Goal: Task Accomplishment & Management: Use online tool/utility

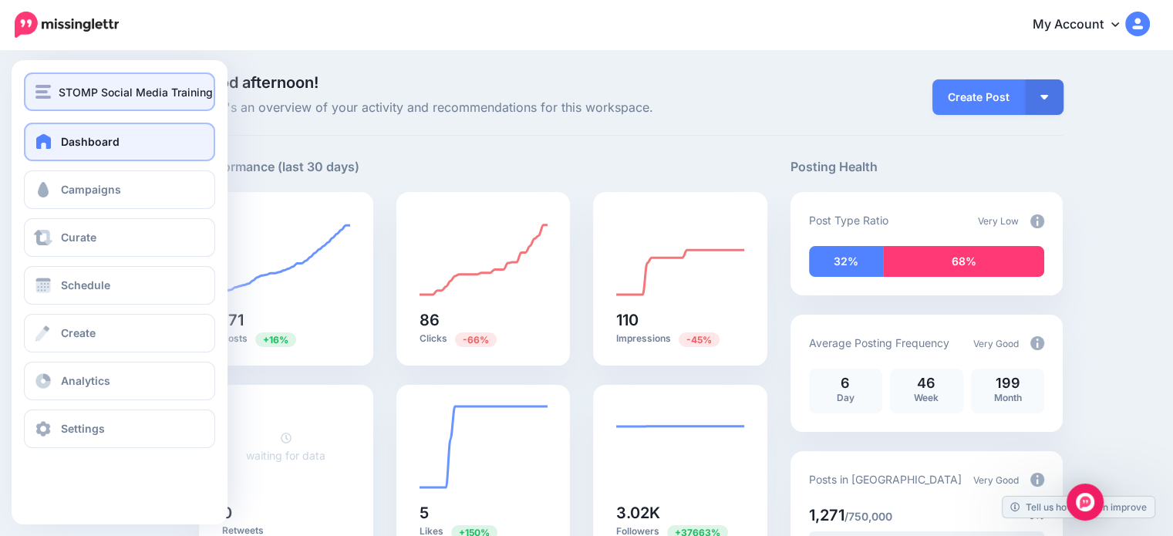
click at [52, 95] on div "STOMP Social Media Training" at bounding box center [119, 92] width 168 height 18
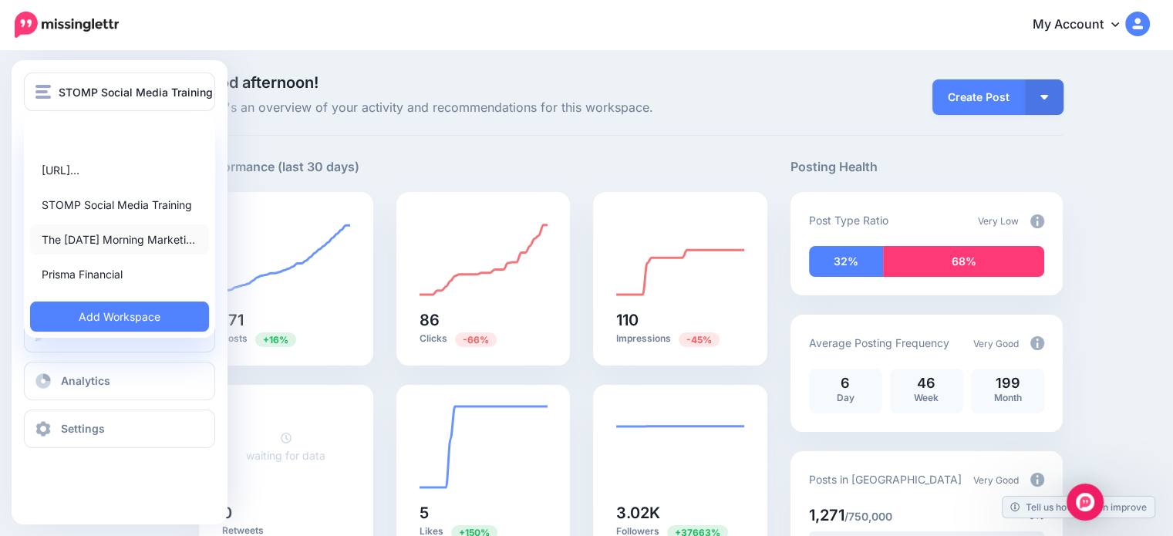
click at [67, 245] on link "The [DATE] Morning Marketi…" at bounding box center [119, 239] width 179 height 30
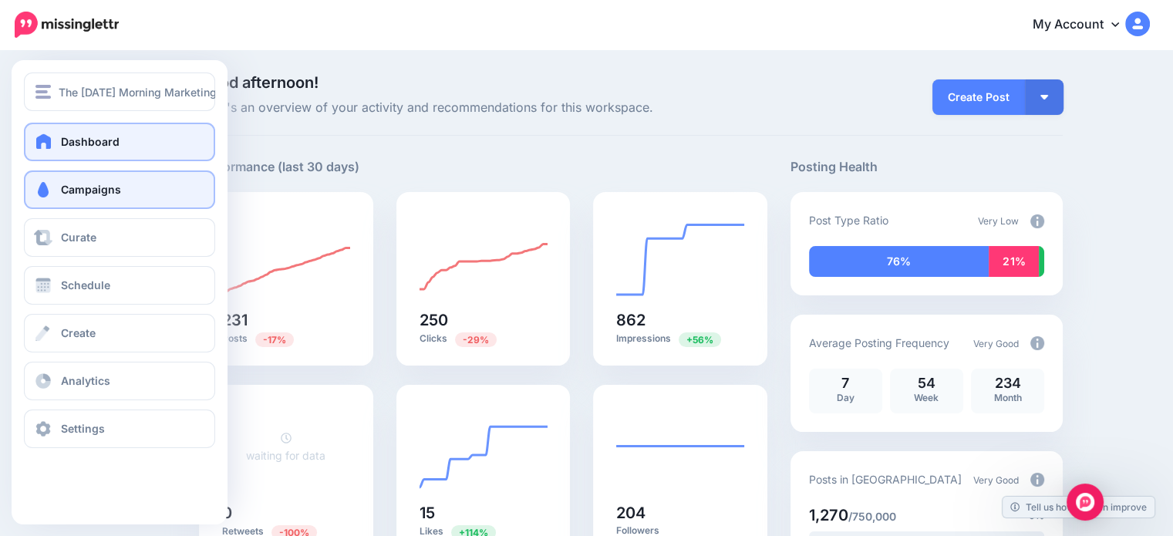
click at [90, 194] on span "Campaigns" at bounding box center [91, 189] width 60 height 13
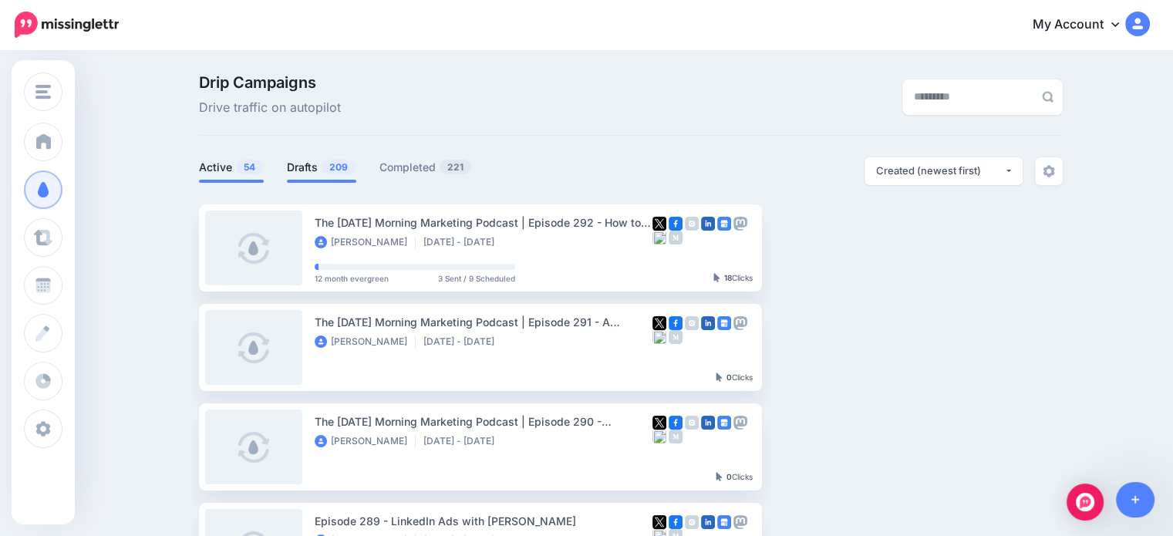
click at [348, 170] on span "209" at bounding box center [339, 167] width 34 height 15
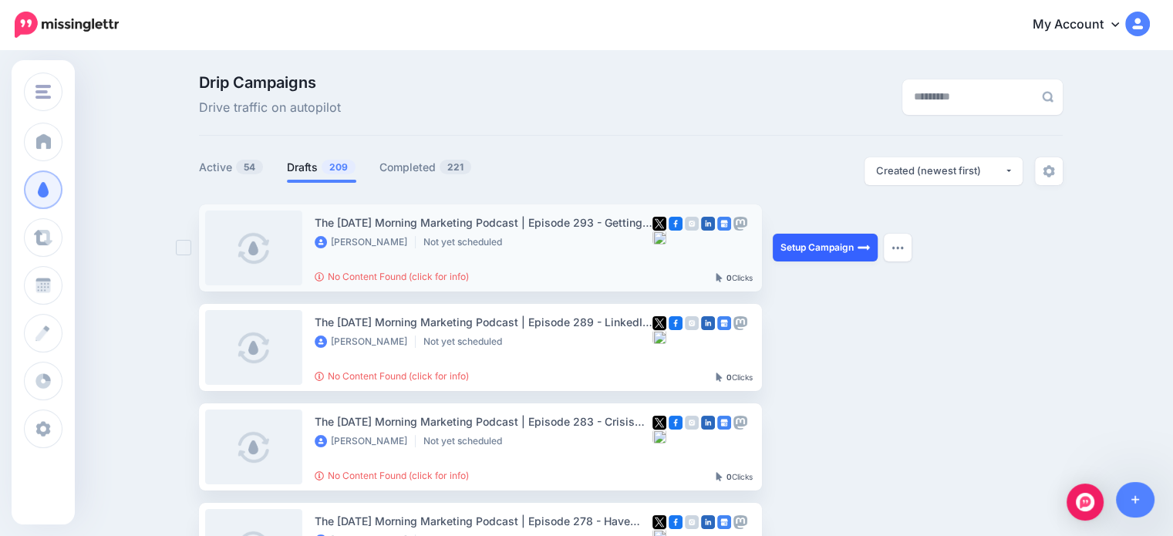
click at [792, 246] on link "Setup Campaign" at bounding box center [825, 248] width 105 height 28
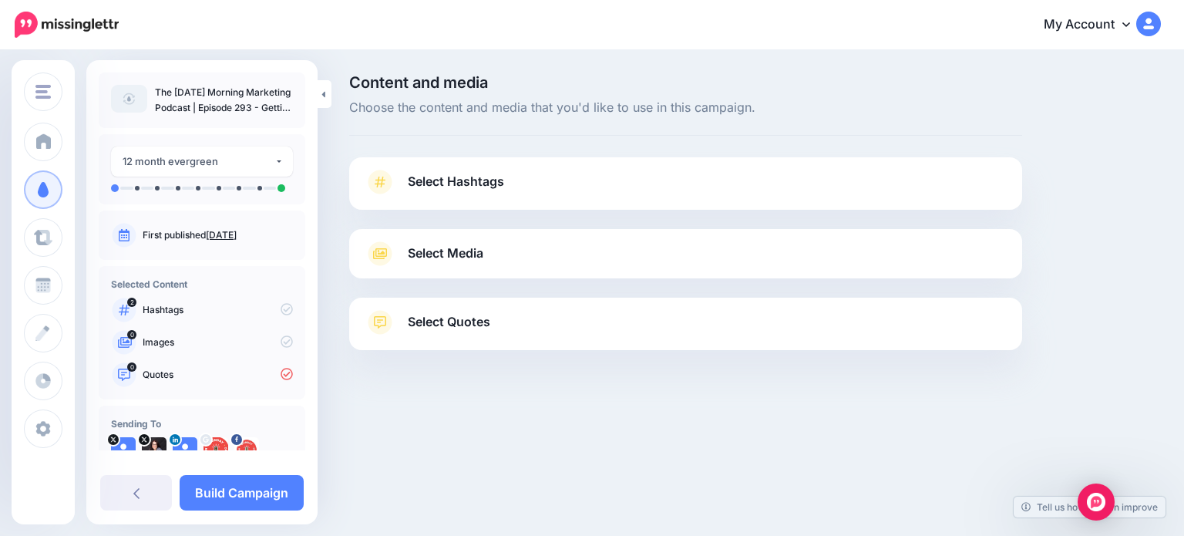
click at [449, 263] on span "Select Media" at bounding box center [446, 253] width 76 height 21
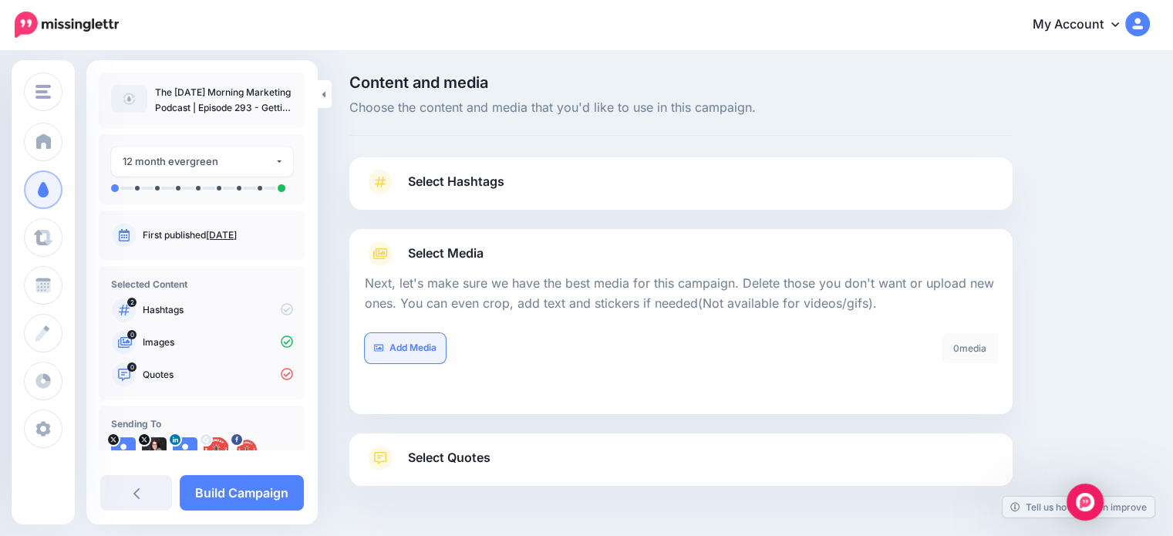
click at [398, 359] on link "Add Media" at bounding box center [405, 348] width 81 height 30
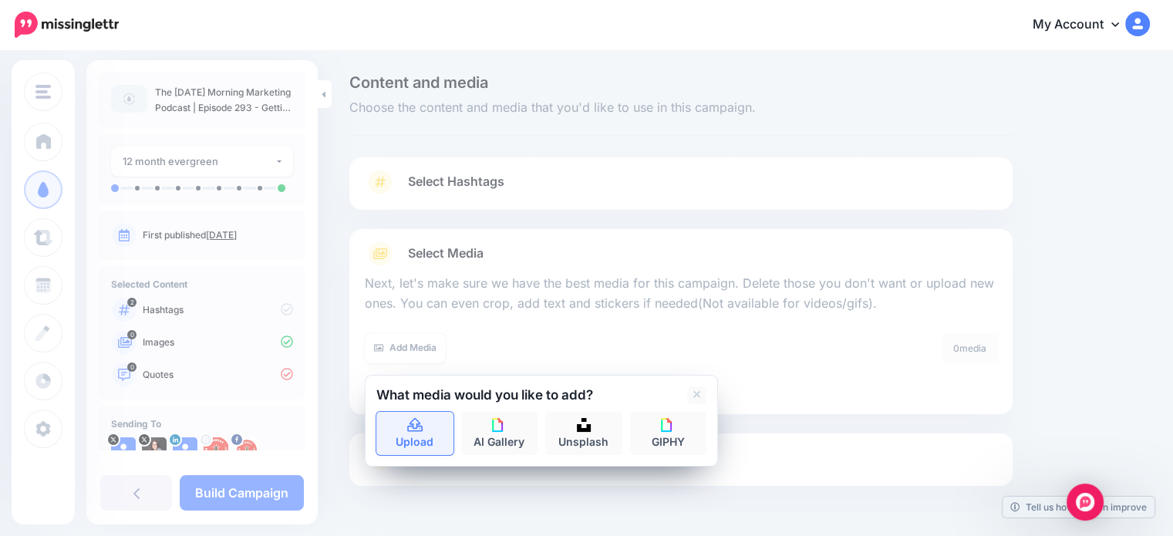
click at [426, 423] on link "Upload" at bounding box center [414, 433] width 77 height 43
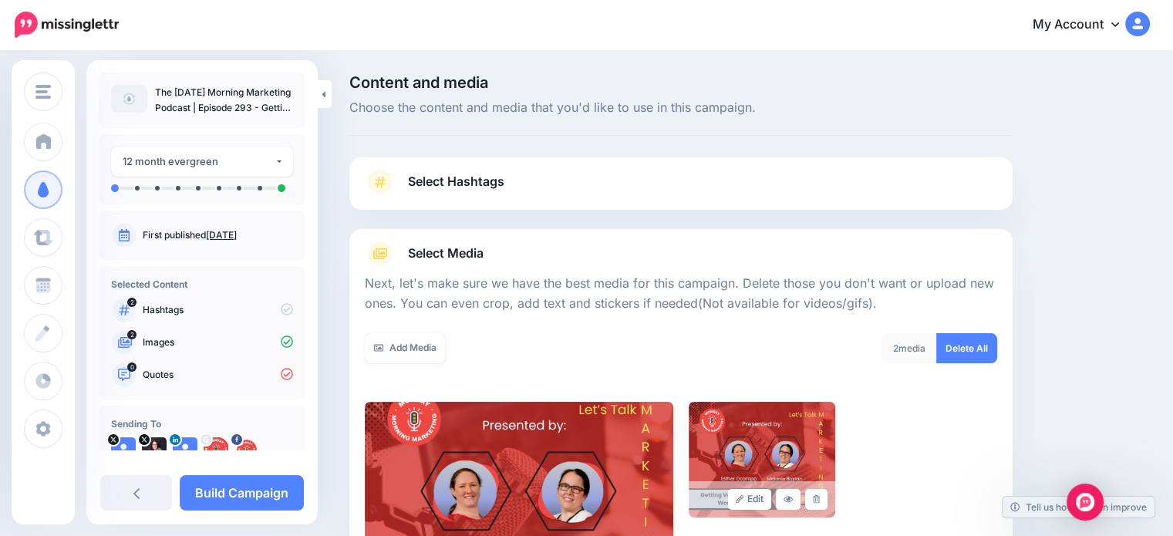
click at [456, 178] on span "Select Hashtags" at bounding box center [456, 181] width 96 height 21
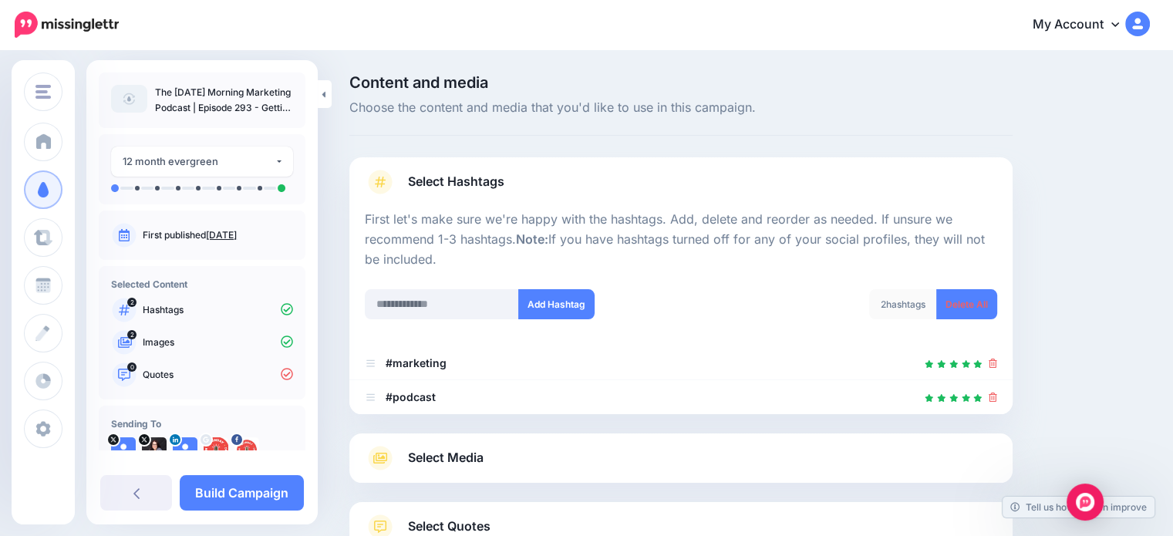
click at [446, 178] on span "Select Hashtags" at bounding box center [456, 181] width 96 height 21
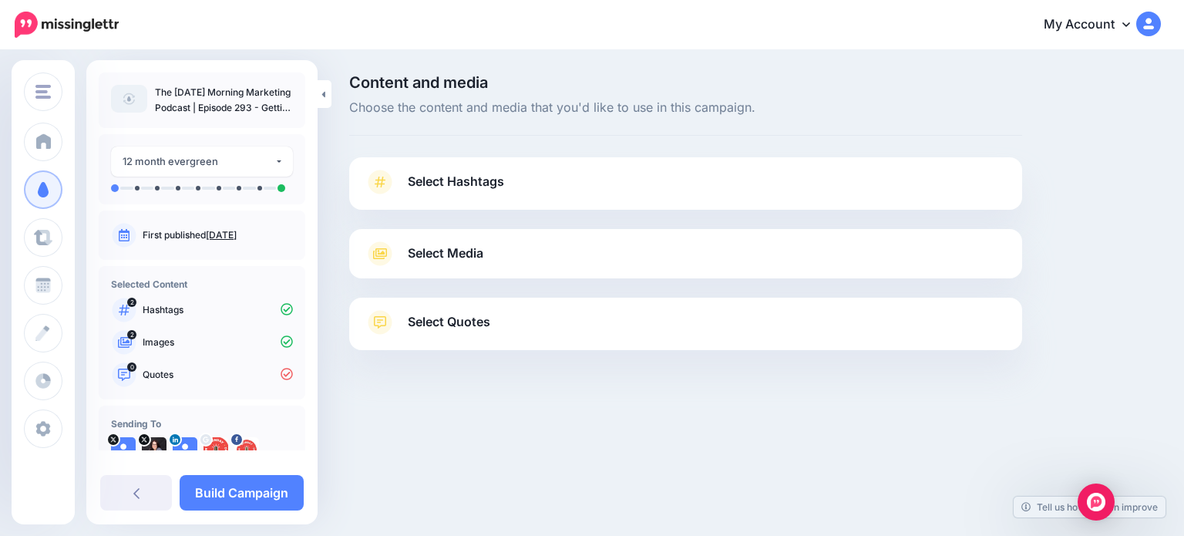
click at [404, 318] on link "Select Quotes" at bounding box center [686, 330] width 642 height 40
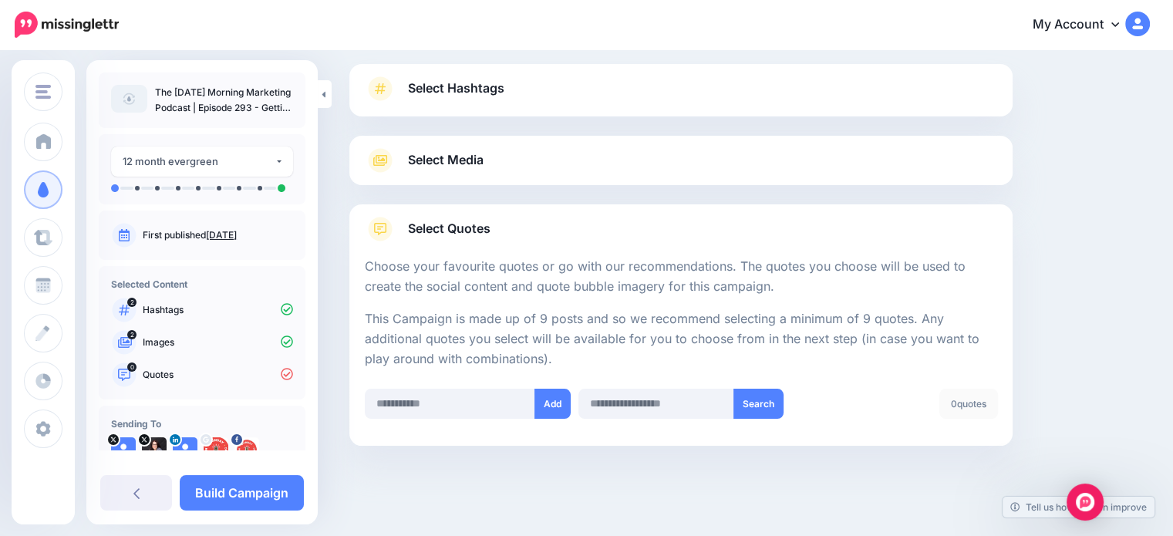
scroll to position [102, 0]
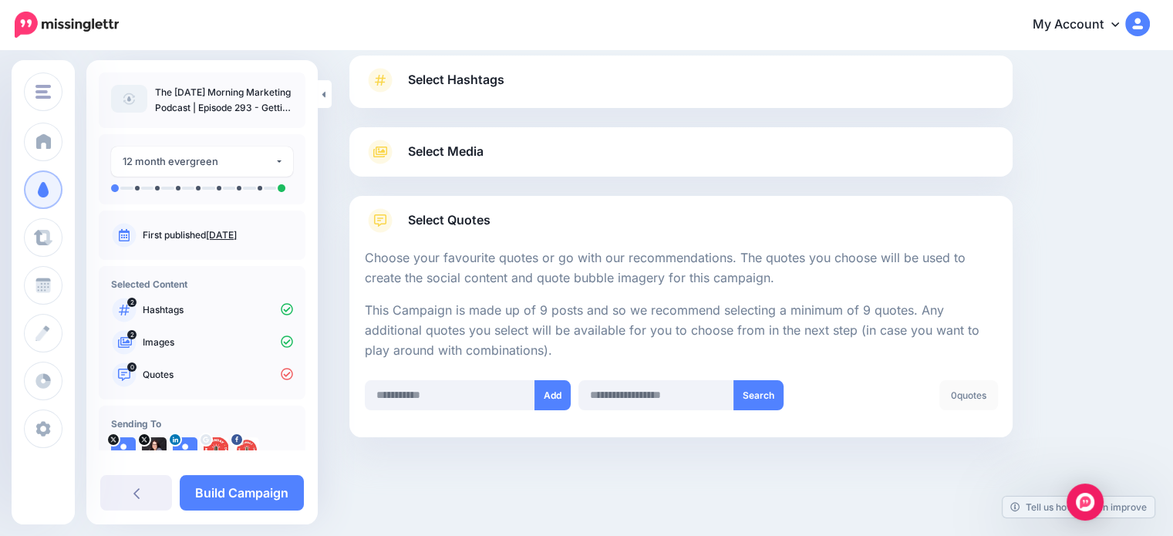
click at [1083, 319] on div "Content and media Choose the content and media that you'd like to use in this c…" at bounding box center [749, 243] width 823 height 541
